Goal: Book appointment/travel/reservation

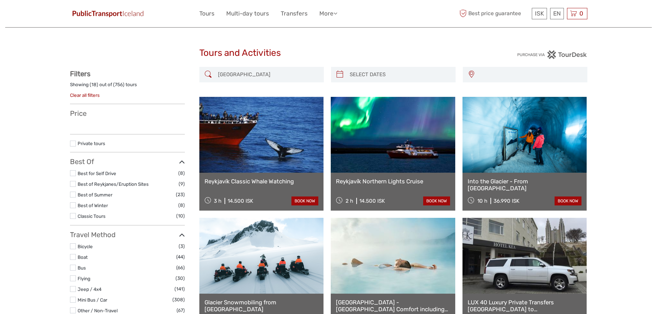
select select
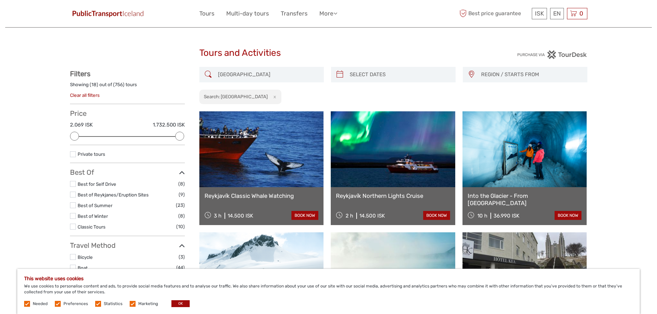
type input "03/09/2025"
click at [432, 77] on input "search" at bounding box center [399, 75] width 105 height 12
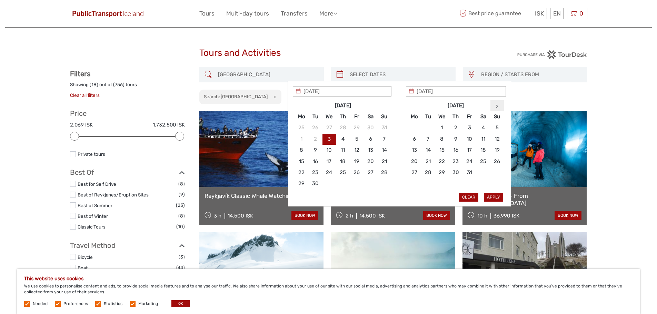
click at [498, 106] on icon at bounding box center [497, 106] width 2 height 3
type input "02/11/2025"
type input "07/11/2025"
type input "02/11/2025"
click at [499, 197] on button "Apply" at bounding box center [493, 197] width 19 height 9
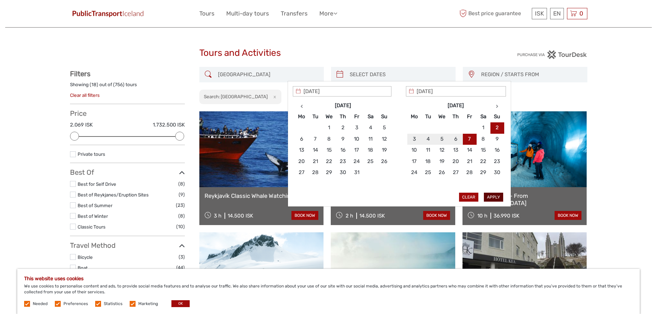
type input "[DATE] - [DATE]"
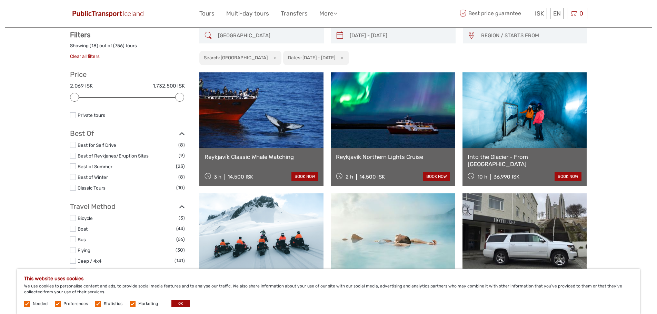
scroll to position [39, 0]
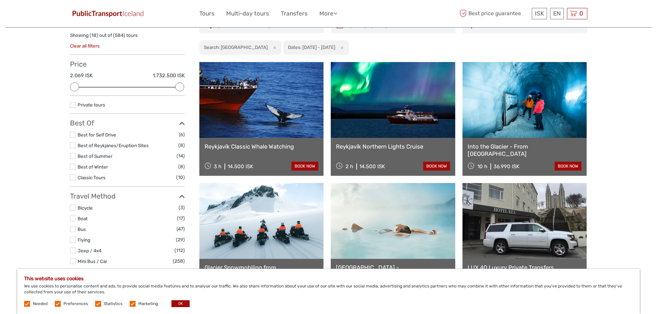
scroll to position [39, 0]
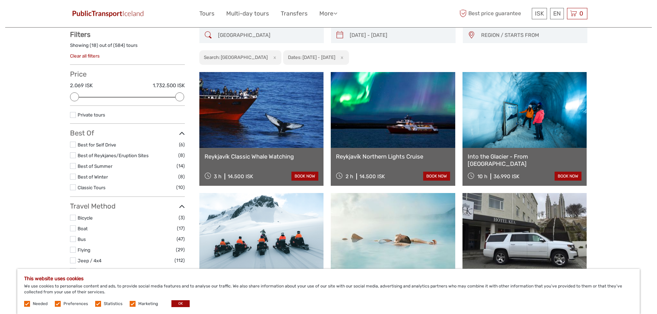
click at [541, 155] on link "Into the Glacier - From [GEOGRAPHIC_DATA]" at bounding box center [525, 160] width 114 height 14
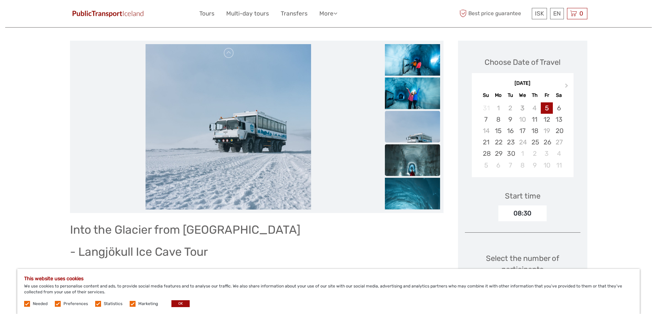
scroll to position [69, 0]
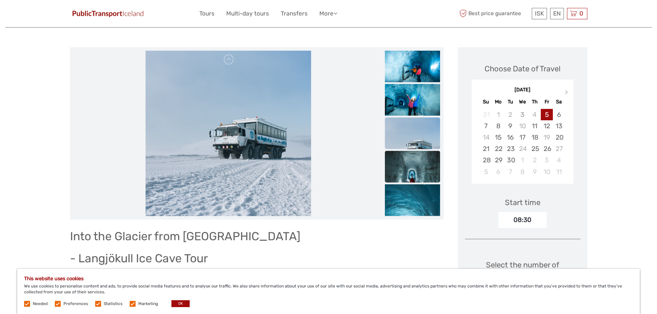
click at [419, 169] on img at bounding box center [412, 178] width 55 height 55
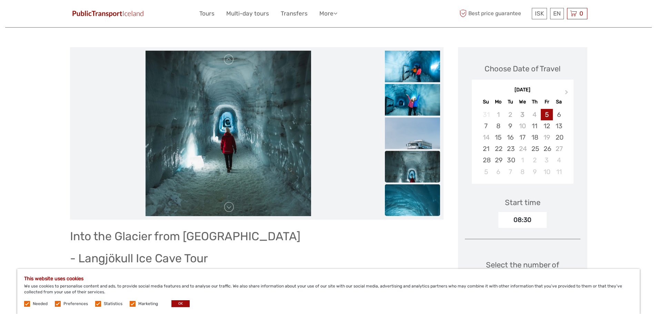
click at [422, 191] on img at bounding box center [412, 225] width 55 height 83
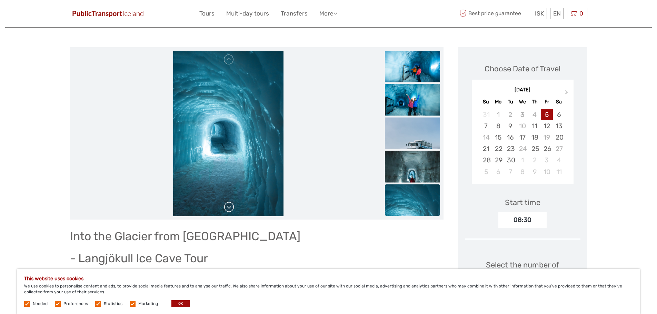
click at [234, 208] on link at bounding box center [229, 207] width 11 height 11
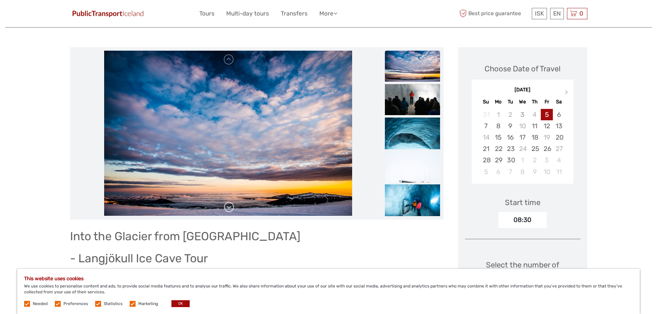
click at [232, 207] on link at bounding box center [229, 207] width 11 height 11
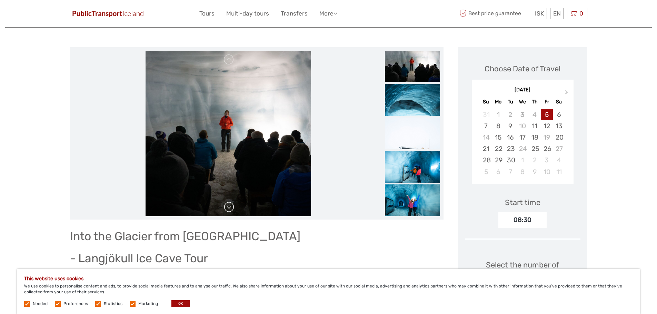
click at [232, 207] on link at bounding box center [229, 207] width 11 height 11
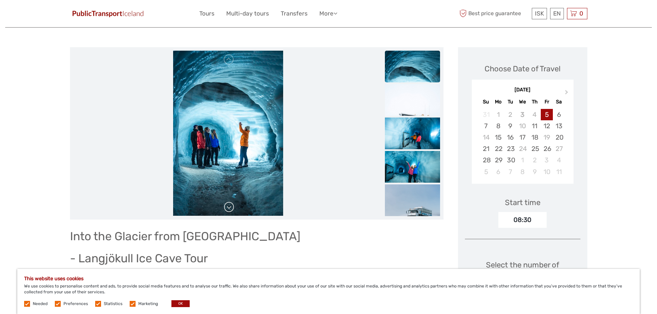
click at [232, 207] on link at bounding box center [229, 207] width 11 height 11
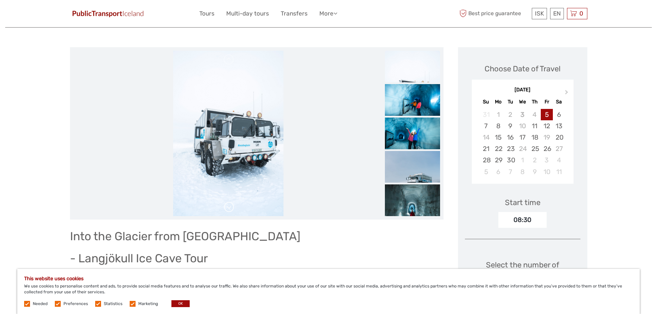
click at [232, 207] on link at bounding box center [229, 207] width 11 height 11
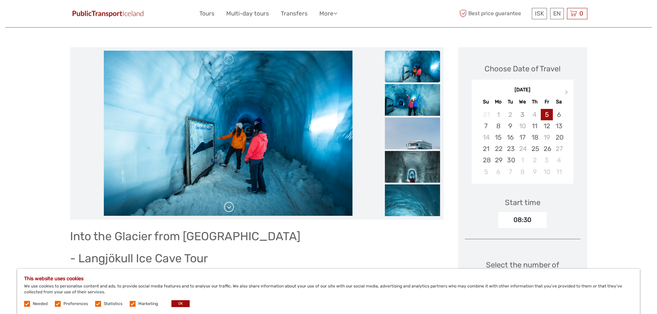
click at [232, 207] on link at bounding box center [229, 207] width 11 height 11
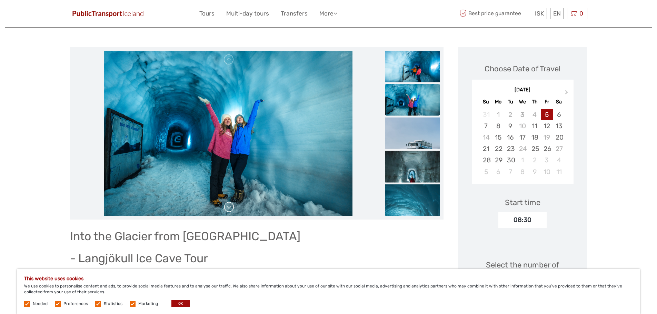
click at [232, 207] on link at bounding box center [229, 207] width 11 height 11
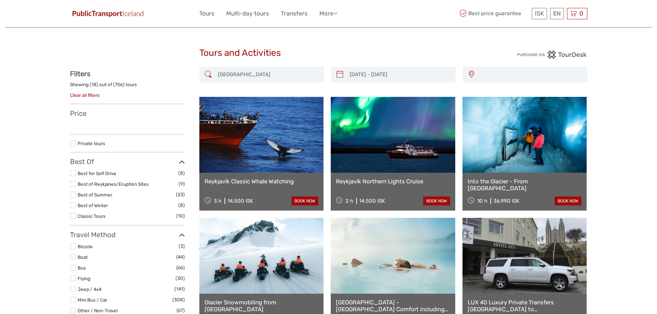
select select
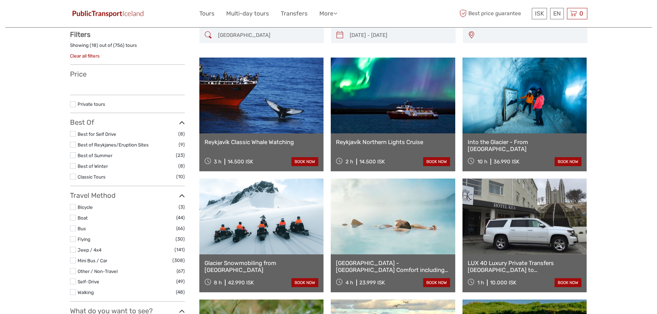
select select
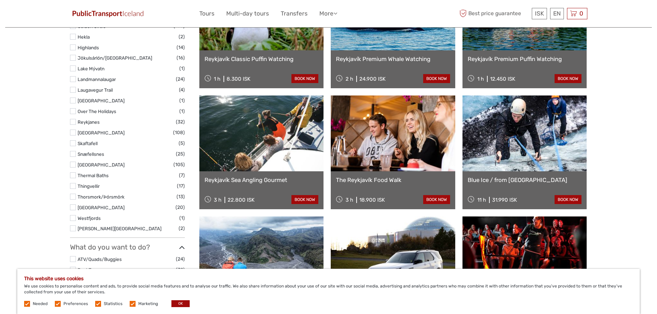
scroll to position [384, 0]
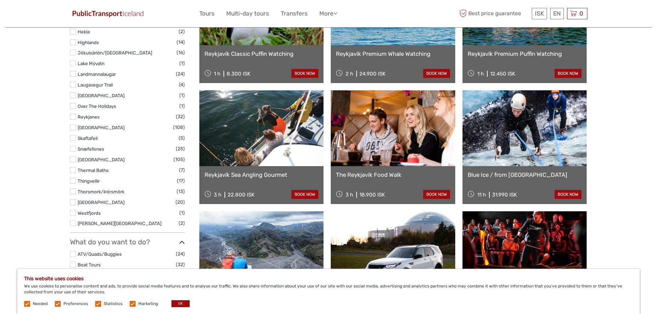
click at [520, 149] on link at bounding box center [525, 128] width 125 height 76
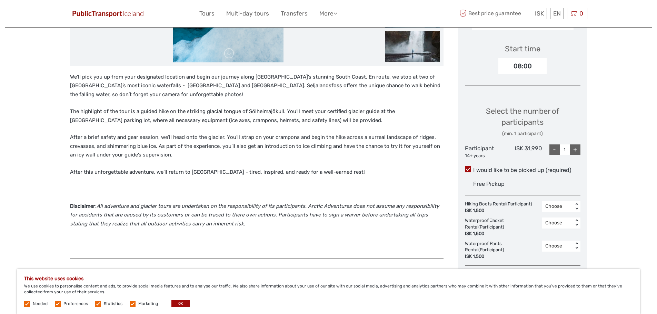
scroll to position [207, 0]
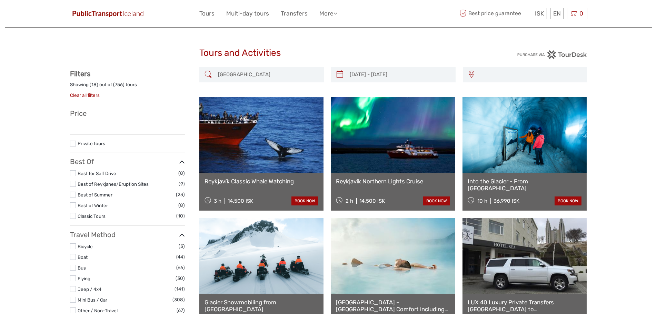
select select
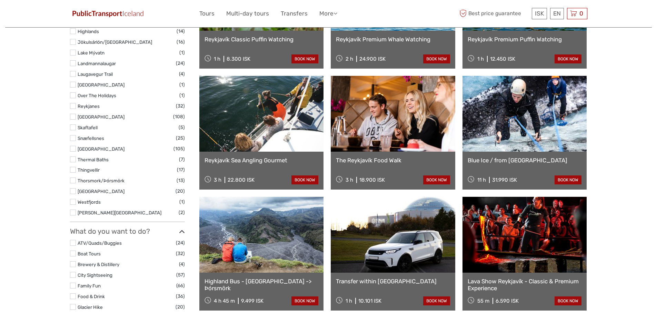
select select
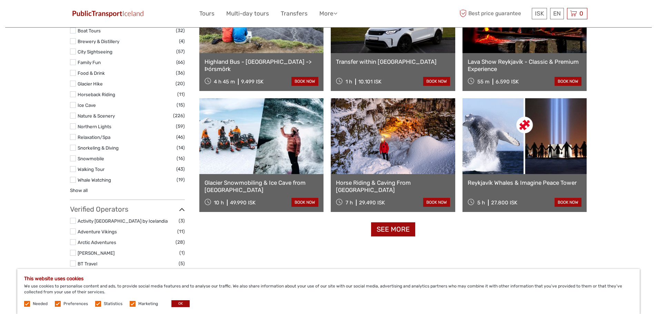
scroll to position [661, 0]
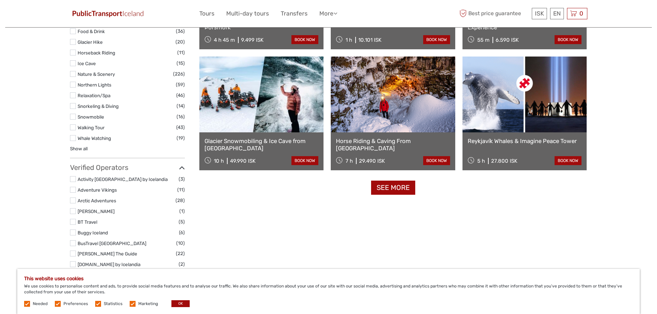
click at [398, 187] on link "See more" at bounding box center [393, 188] width 44 height 14
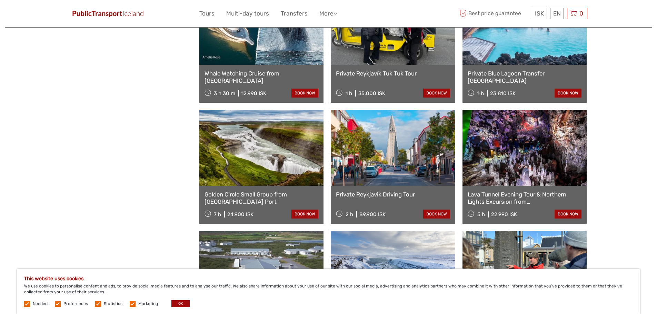
scroll to position [1247, 0]
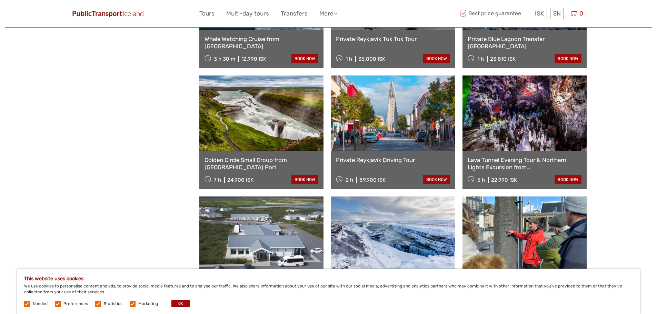
click at [295, 140] on link at bounding box center [261, 114] width 125 height 76
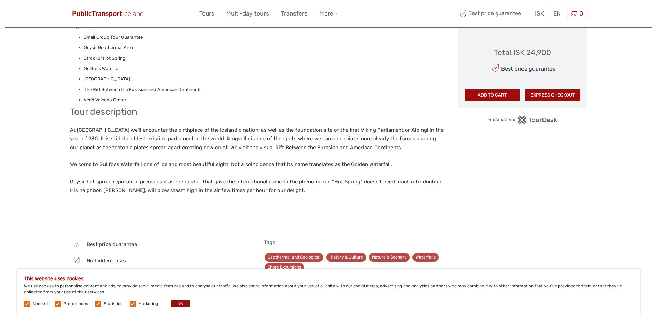
scroll to position [414, 0]
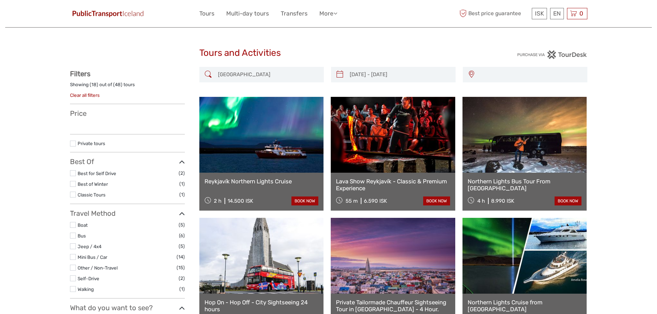
select select
type input "[DATE] - [DATE]"
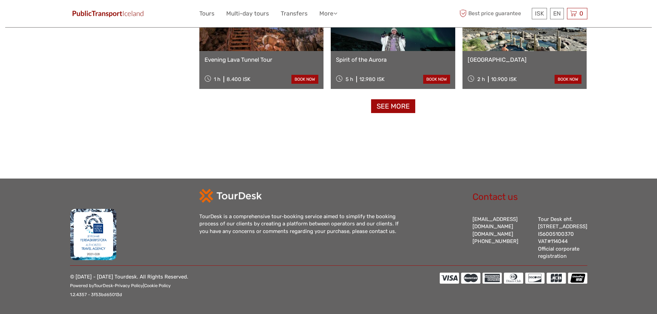
select select
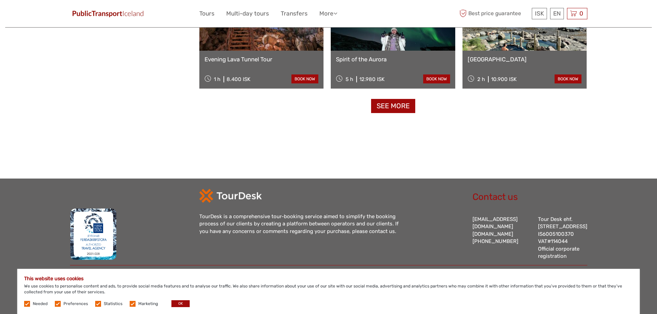
scroll to position [0, 0]
click at [396, 99] on link "See more" at bounding box center [393, 106] width 44 height 14
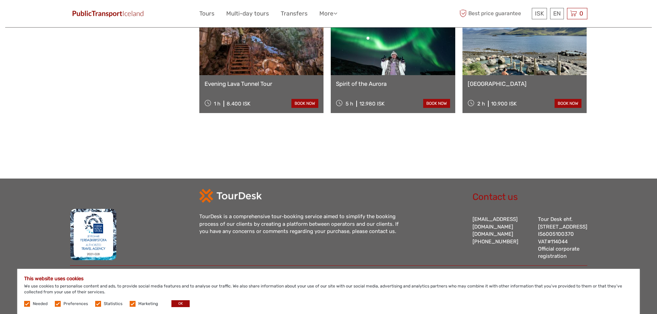
scroll to position [725, 0]
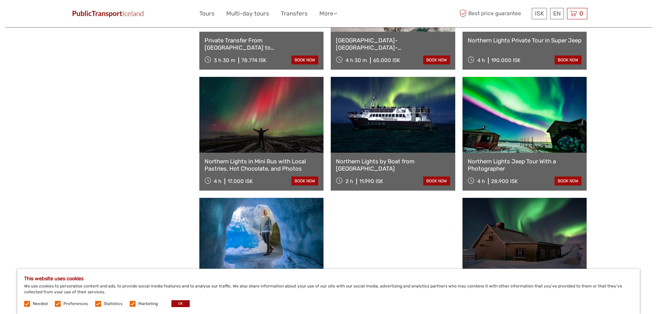
scroll to position [1346, 0]
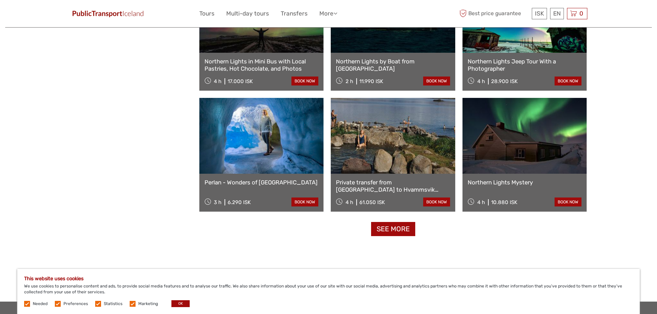
click at [396, 229] on link "See more" at bounding box center [393, 229] width 44 height 14
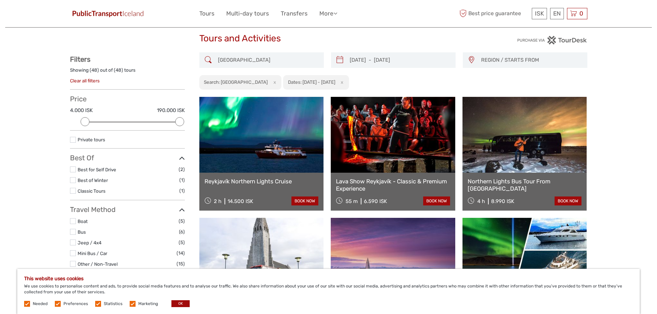
scroll to position [0, 0]
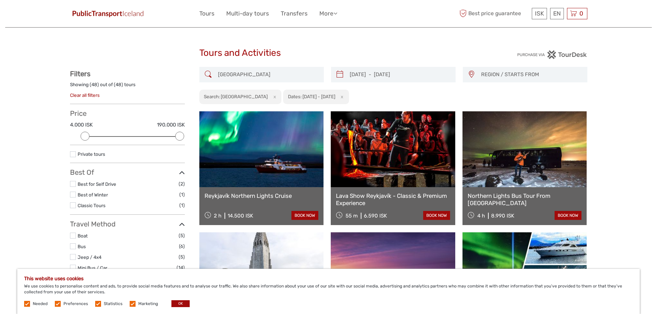
click at [343, 99] on button "x" at bounding box center [340, 96] width 9 height 7
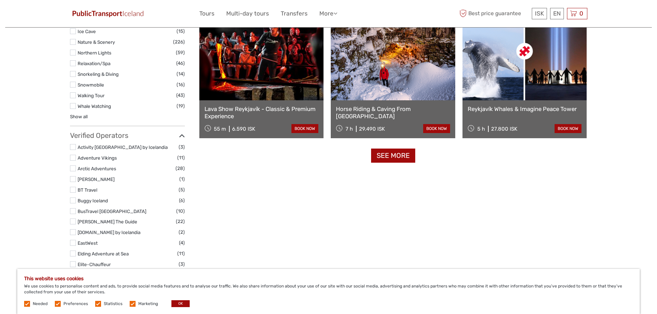
scroll to position [695, 0]
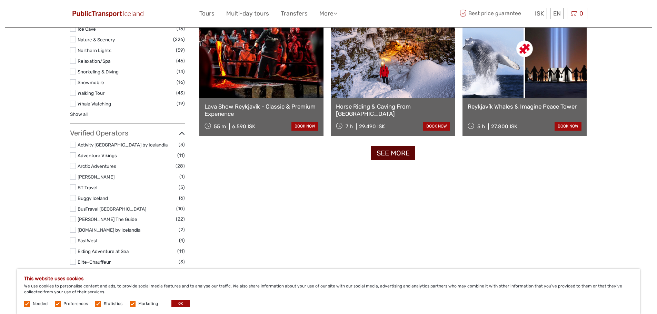
click at [389, 155] on link "See more" at bounding box center [393, 153] width 44 height 14
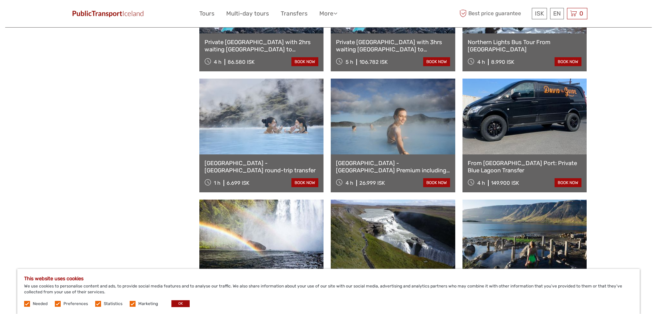
scroll to position [1346, 0]
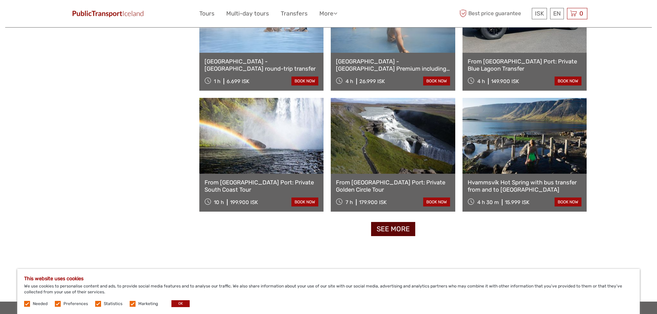
click at [403, 233] on link "See more" at bounding box center [393, 229] width 44 height 14
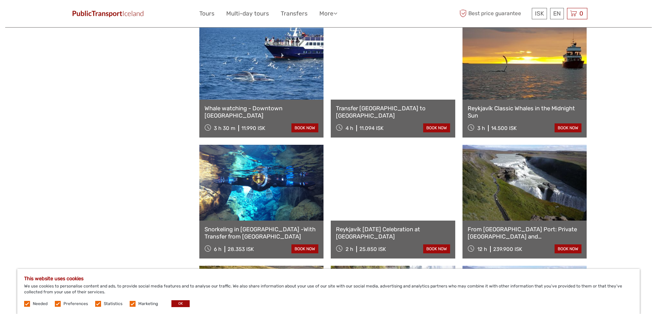
scroll to position [1691, 0]
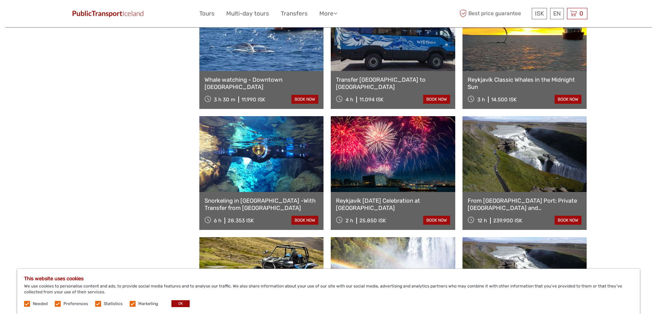
click at [269, 199] on link "Snorkeling in [GEOGRAPHIC_DATA] -With Transfer from [GEOGRAPHIC_DATA]" at bounding box center [262, 204] width 114 height 14
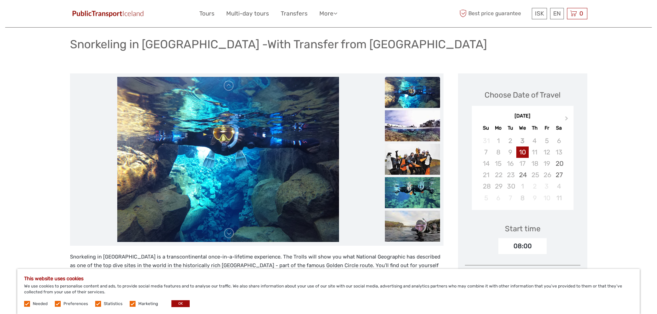
scroll to position [35, 0]
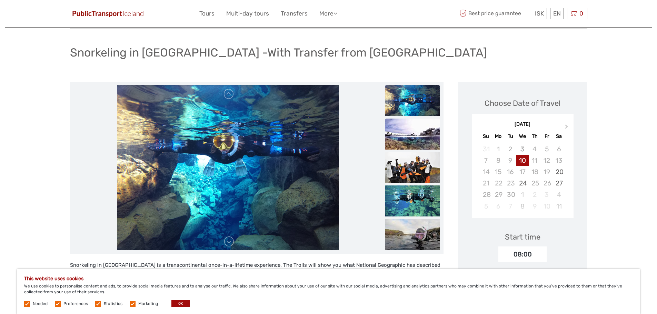
click at [418, 139] on img at bounding box center [412, 134] width 55 height 31
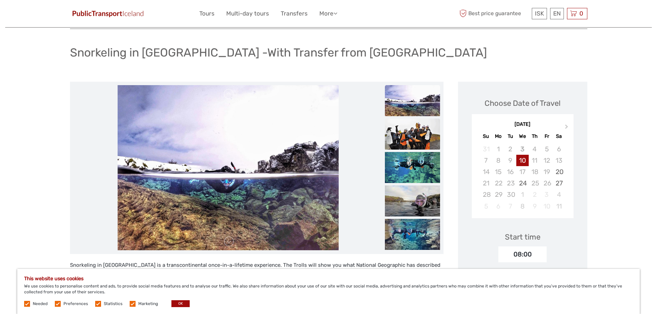
click at [412, 144] on img at bounding box center [412, 134] width 55 height 31
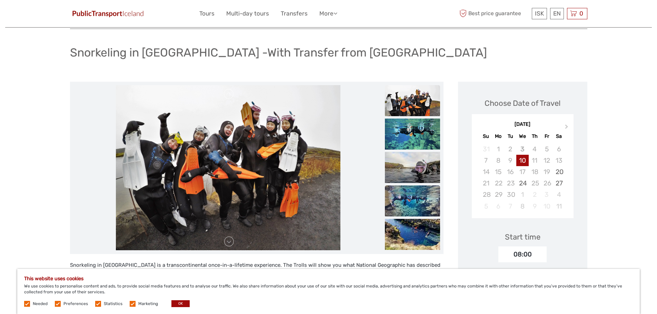
click at [410, 202] on img at bounding box center [412, 201] width 55 height 31
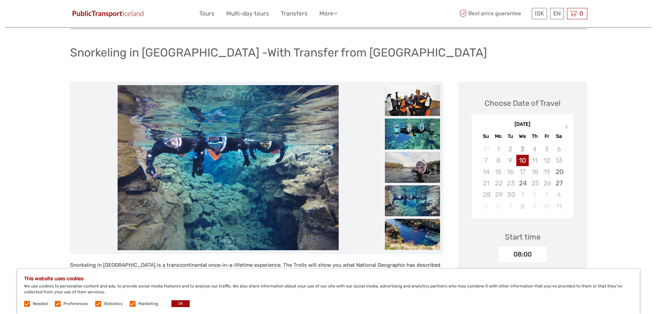
click at [410, 230] on img at bounding box center [412, 234] width 55 height 31
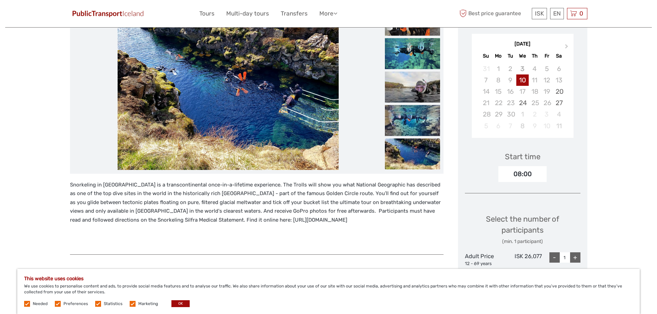
scroll to position [138, 0]
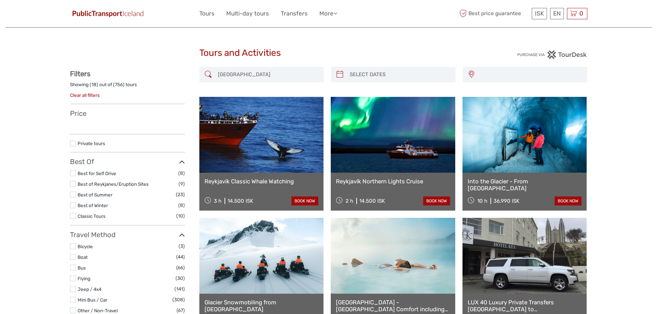
select select
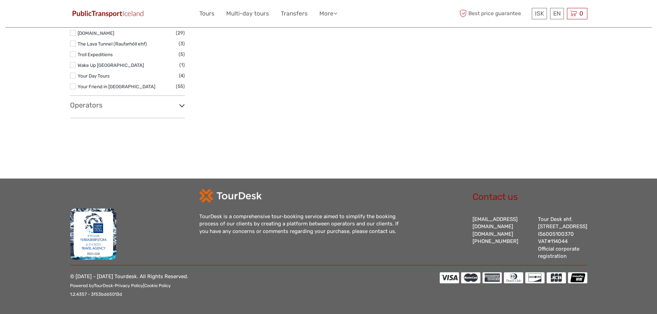
select select
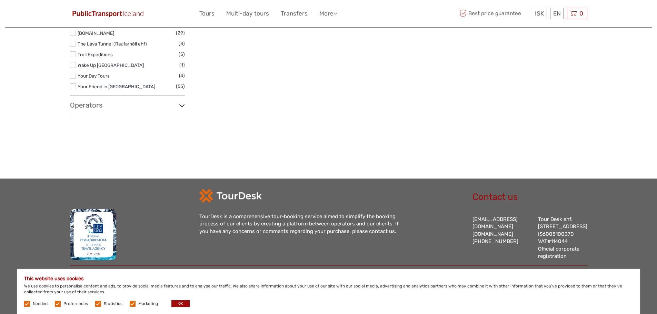
scroll to position [0, 0]
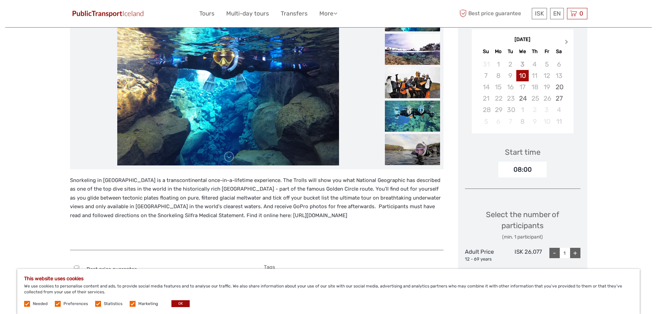
click at [569, 41] on button "Next Month" at bounding box center [567, 43] width 11 height 11
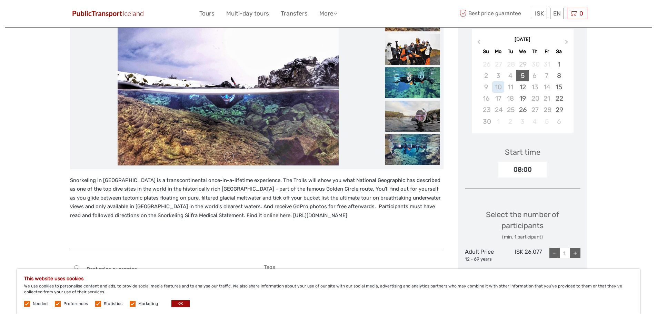
click at [526, 78] on div "5" at bounding box center [523, 75] width 12 height 11
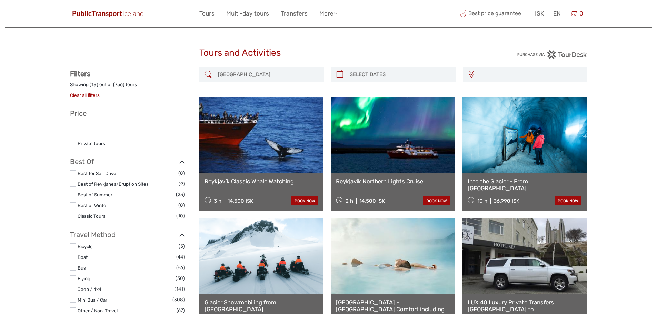
select select
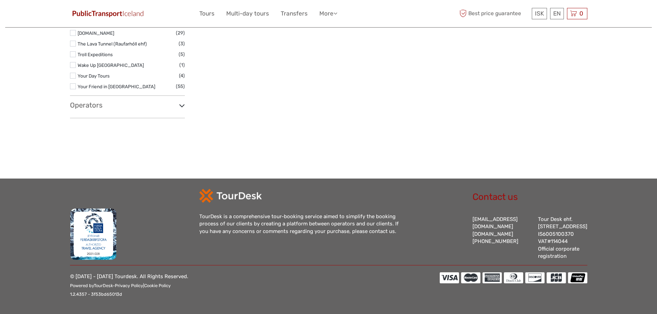
select select
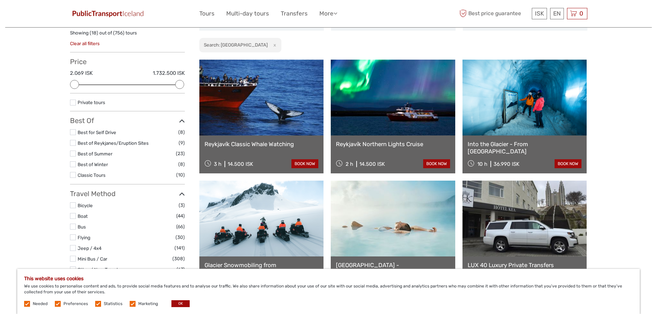
scroll to position [0, 0]
